Goal: Information Seeking & Learning: Check status

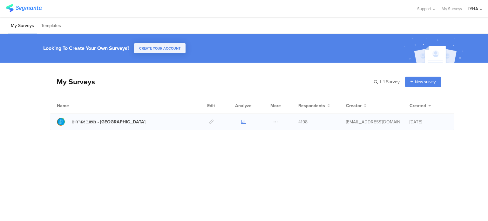
click at [243, 124] on icon at bounding box center [243, 122] width 5 height 5
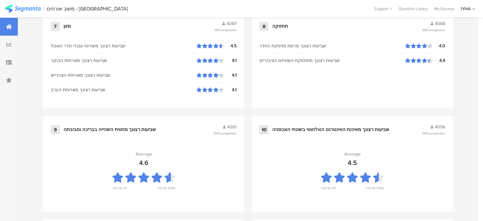
scroll to position [711, 0]
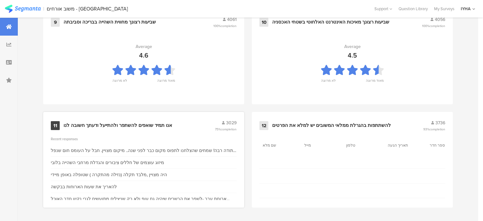
click at [135, 121] on div "11 אנו תמיד שואפים להשתפר ולהתייעל ודעתך חשובה לנו 3029 75% completion" at bounding box center [144, 126] width 186 height 12
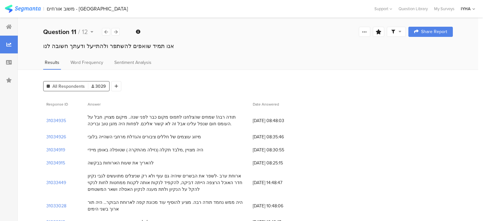
scroll to position [64, 0]
